Goal: Task Accomplishment & Management: Manage account settings

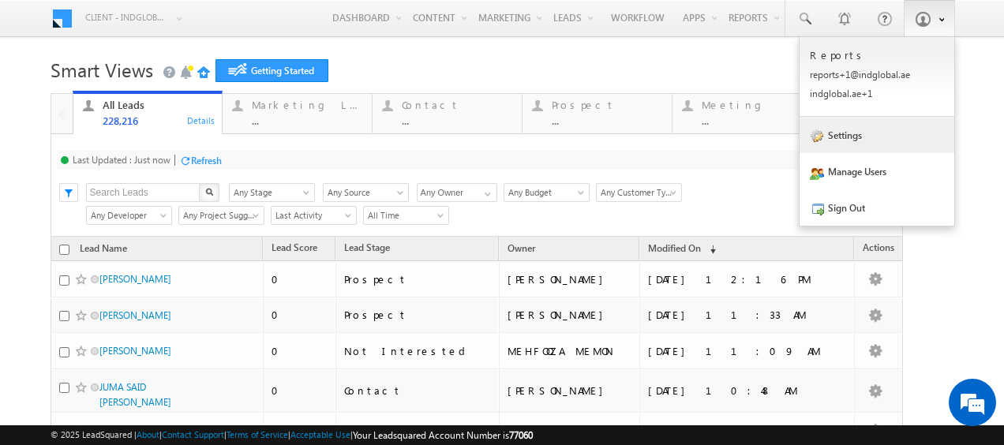
click at [840, 147] on link "Settings" at bounding box center [877, 135] width 155 height 36
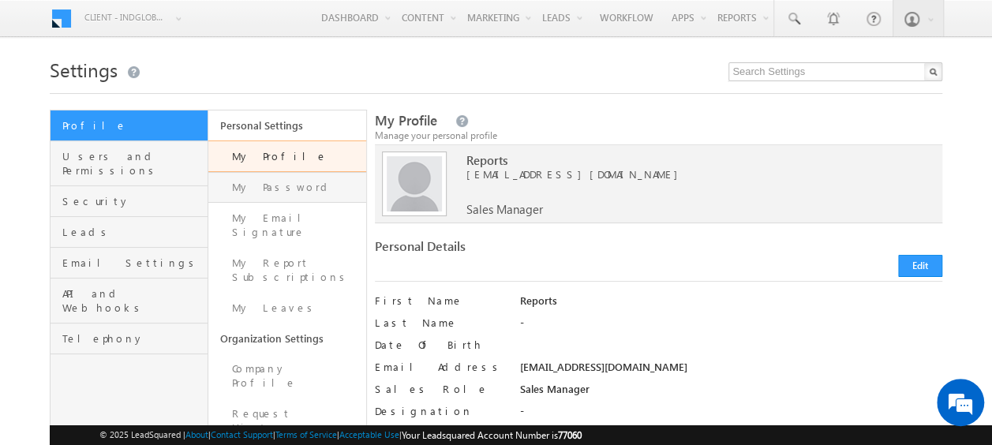
click at [272, 193] on link "My Password" at bounding box center [287, 187] width 158 height 31
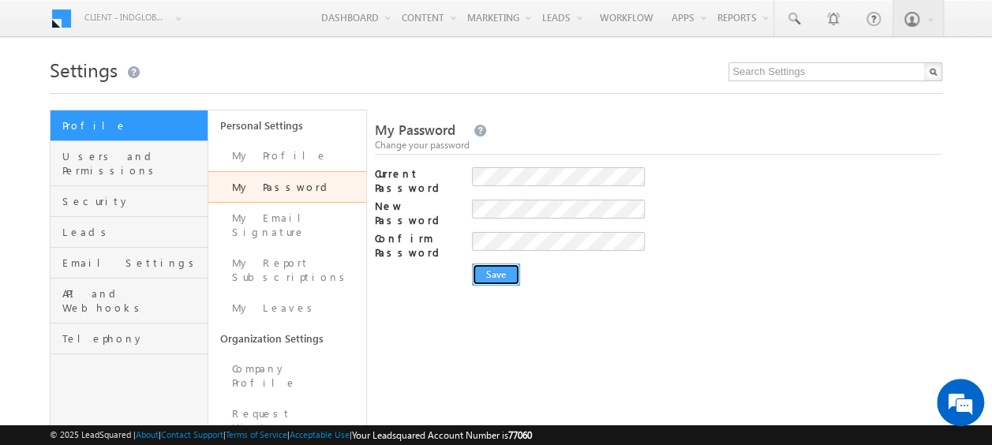
click at [497, 264] on input "Save" at bounding box center [496, 275] width 48 height 22
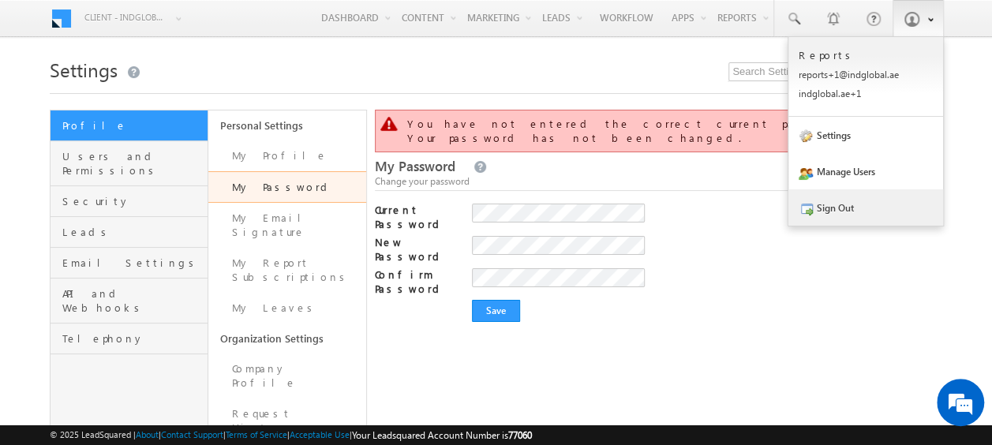
click at [830, 203] on link "Sign Out" at bounding box center [866, 207] width 155 height 36
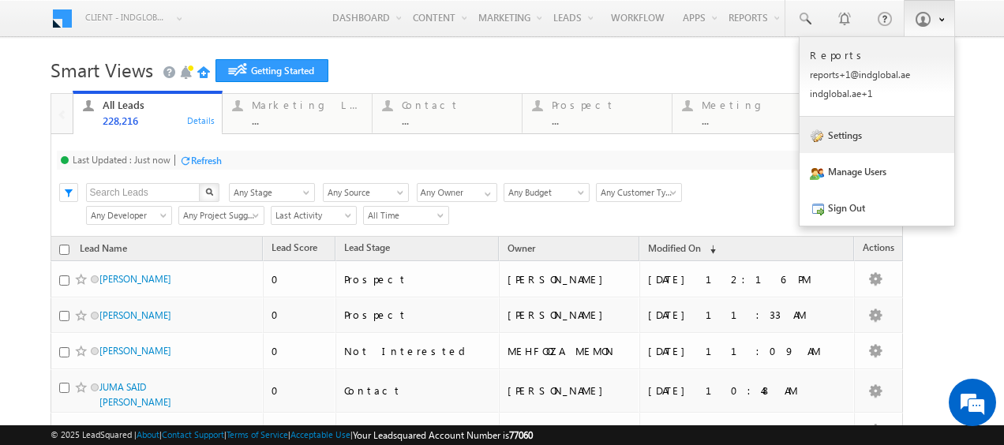
click at [838, 145] on link "Settings" at bounding box center [877, 135] width 155 height 36
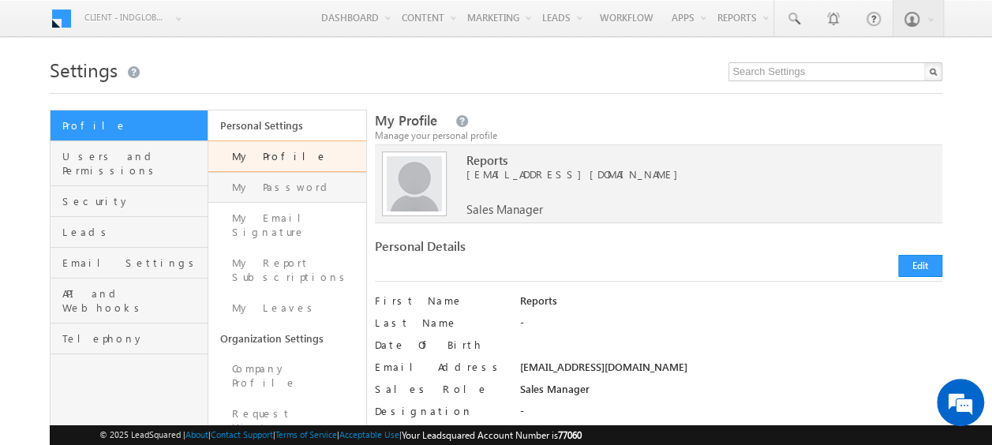
click at [260, 188] on link "My Password" at bounding box center [287, 187] width 158 height 31
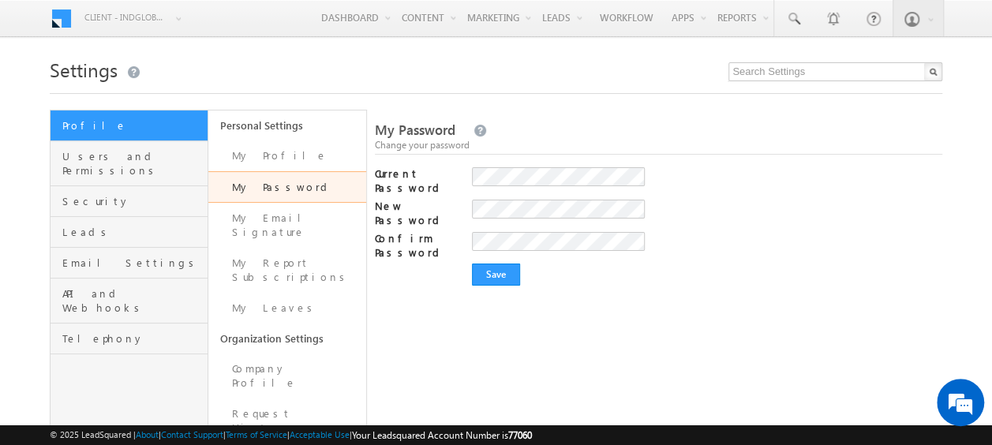
click at [773, 269] on div "Save" at bounding box center [707, 275] width 471 height 22
click at [504, 264] on input "Save" at bounding box center [496, 275] width 48 height 22
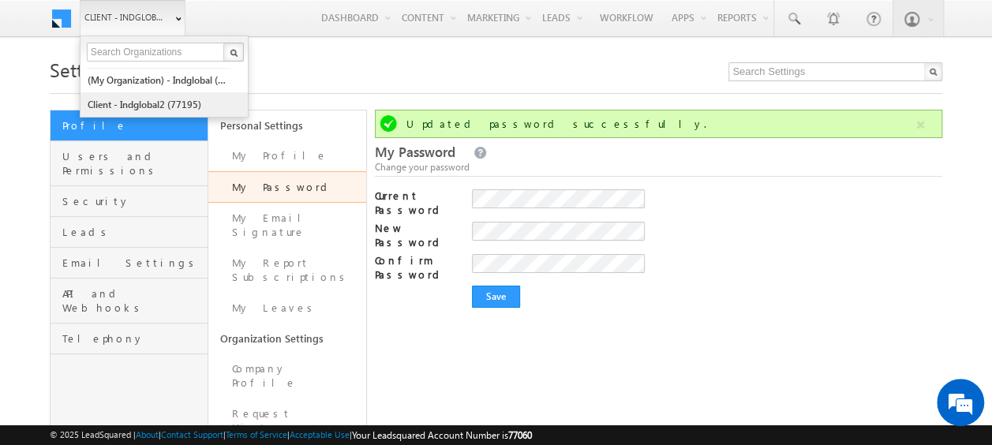
click at [164, 107] on link "Client - indglobal2 (77195)" at bounding box center [159, 104] width 144 height 24
